Goal: Find specific page/section: Find specific page/section

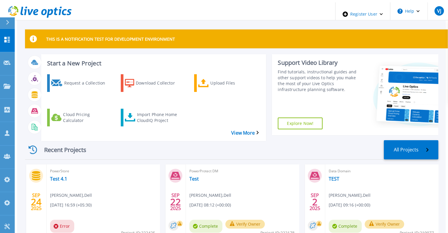
click at [7, 21] on icon at bounding box center [7, 22] width 3 height 5
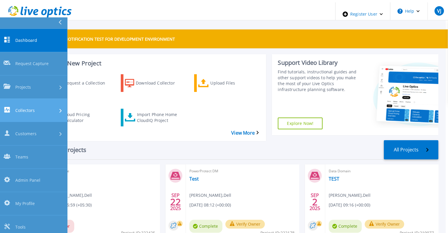
click at [33, 107] on span "Collectors" at bounding box center [24, 110] width 19 height 6
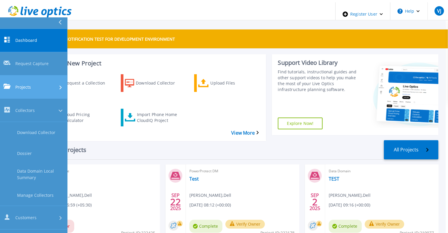
click at [31, 75] on link "Projects Projects" at bounding box center [33, 86] width 67 height 23
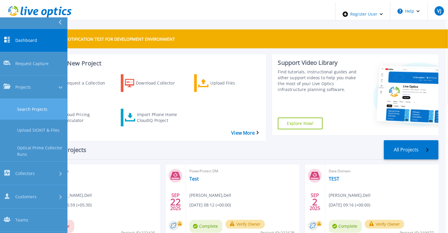
click at [36, 99] on link "Search Projects" at bounding box center [33, 109] width 67 height 21
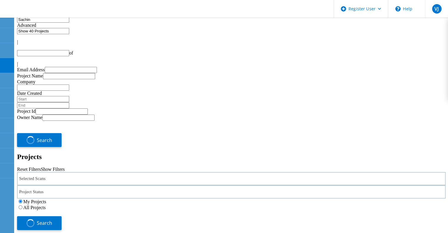
type input "1"
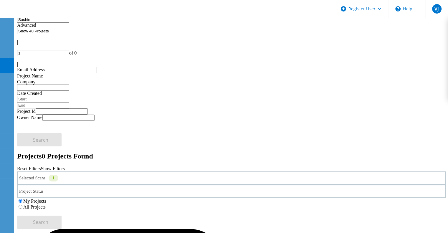
click at [316, 204] on div "All Projects" at bounding box center [231, 207] width 428 height 6
click at [46, 204] on label "All Projects" at bounding box center [34, 206] width 22 height 5
click at [22, 205] on input "All Projects" at bounding box center [21, 207] width 4 height 4
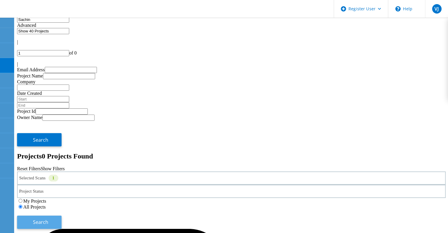
click at [62, 215] on button "Search" at bounding box center [39, 221] width 44 height 13
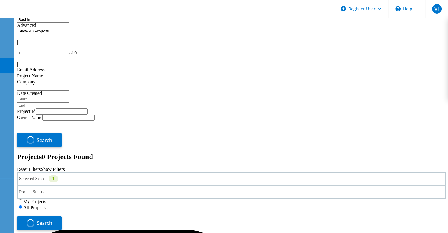
click at [79, 172] on div "Selected Scans 1" at bounding box center [231, 178] width 428 height 13
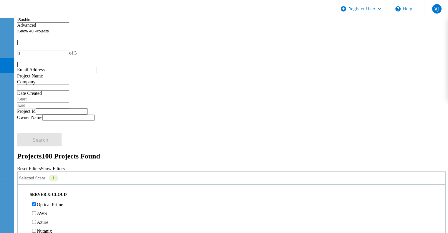
click at [68, 23] on input "Sachin" at bounding box center [43, 19] width 52 height 6
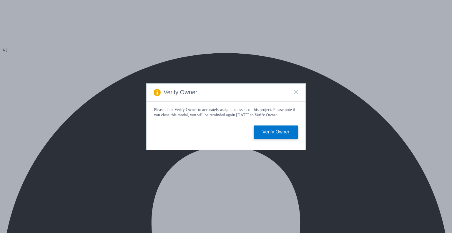
click at [296, 90] on rect at bounding box center [295, 91] width 5 height 5
